Goal: Task Accomplishment & Management: Use online tool/utility

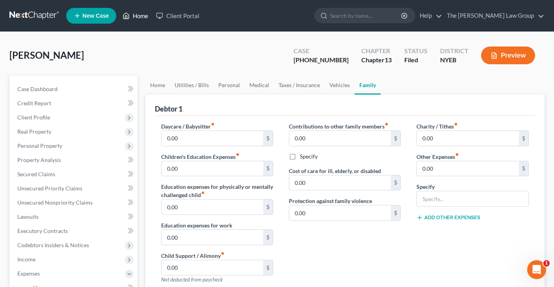
click at [136, 17] on link "Home" at bounding box center [135, 16] width 33 height 14
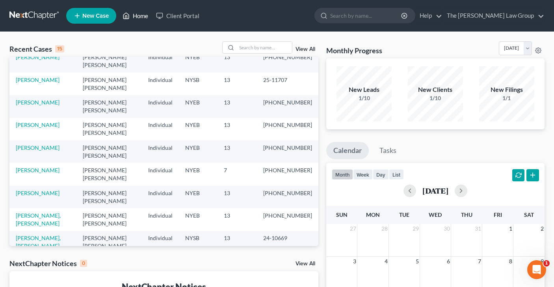
scroll to position [24, 0]
click at [35, 279] on link "[PERSON_NAME]" at bounding box center [38, 282] width 44 height 7
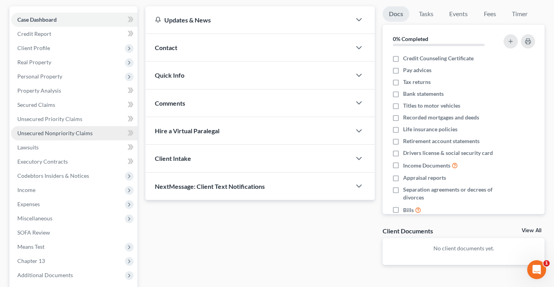
scroll to position [70, 0]
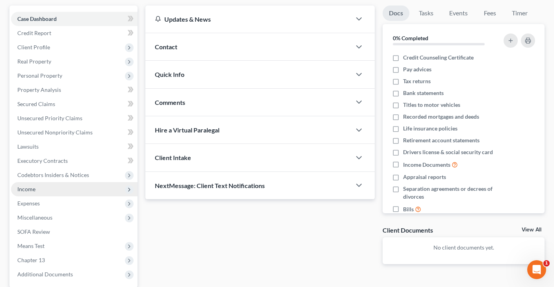
click at [82, 186] on span "Income" at bounding box center [74, 189] width 126 height 14
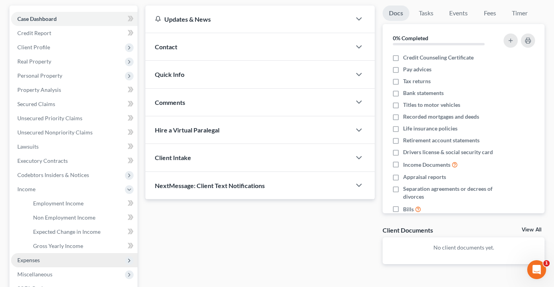
click at [78, 259] on span "Expenses" at bounding box center [74, 260] width 126 height 14
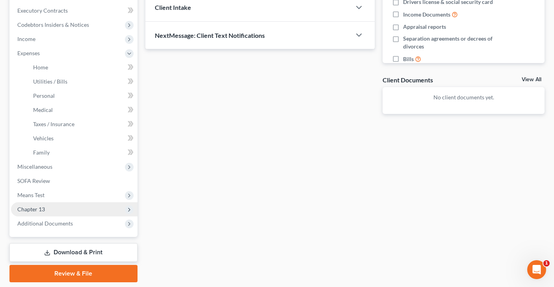
scroll to position [221, 0]
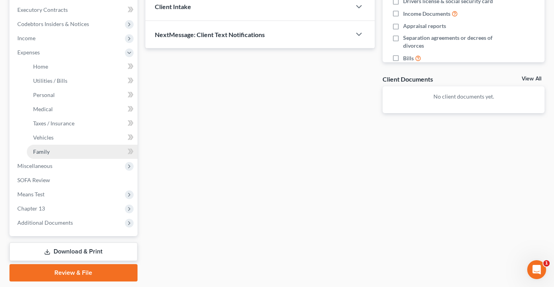
click at [86, 148] on link "Family" at bounding box center [82, 152] width 111 height 14
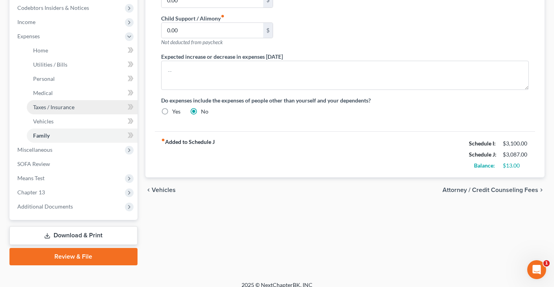
scroll to position [230, 0]
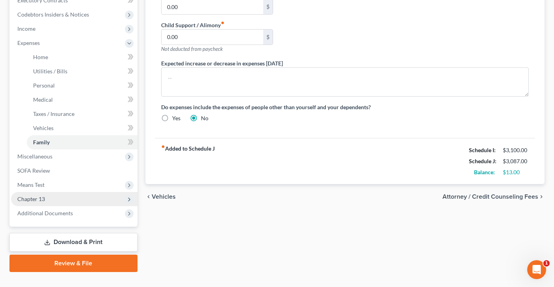
click at [63, 194] on span "Chapter 13" at bounding box center [74, 199] width 126 height 14
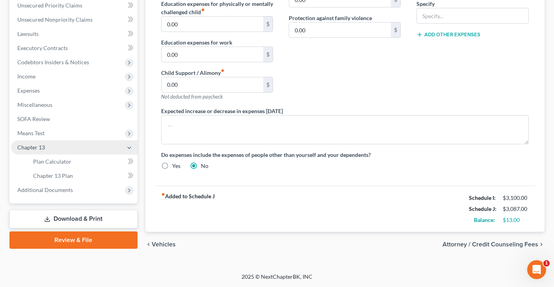
scroll to position [182, 0]
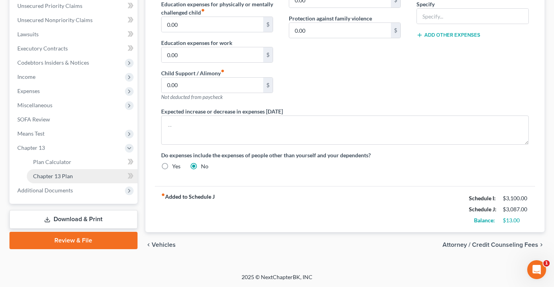
click at [98, 176] on link "Chapter 13 Plan" at bounding box center [82, 176] width 111 height 14
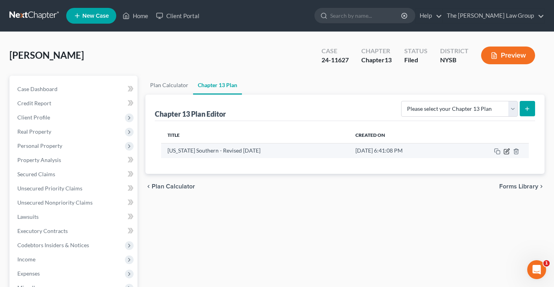
click at [506, 151] on icon "button" at bounding box center [506, 151] width 6 height 6
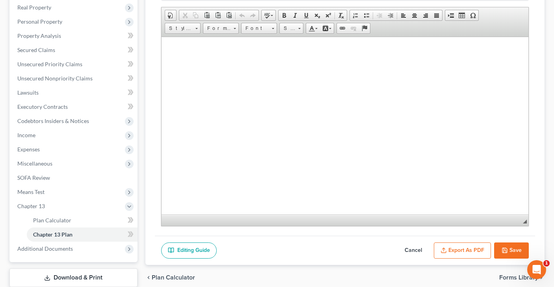
scroll to position [174, 0]
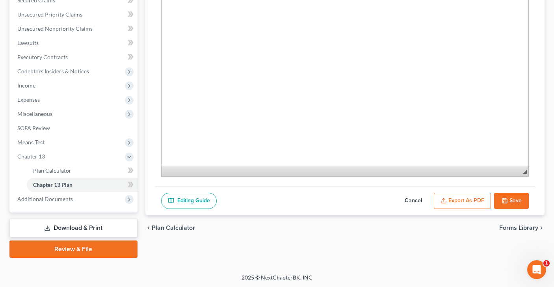
click at [510, 198] on button "Save" at bounding box center [511, 201] width 35 height 17
